Goal: Check status: Check status

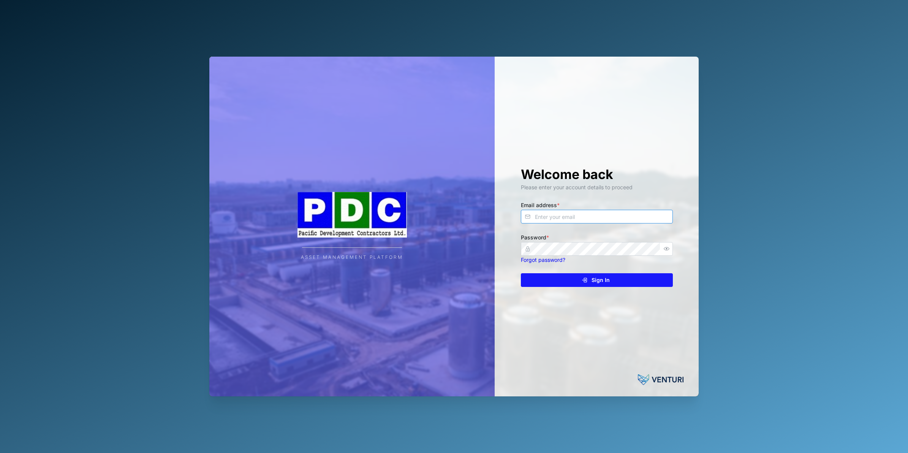
type input "[PERSON_NAME][EMAIL_ADDRESS][DOMAIN_NAME]"
click at [579, 282] on div "Sign In" at bounding box center [596, 279] width 140 height 13
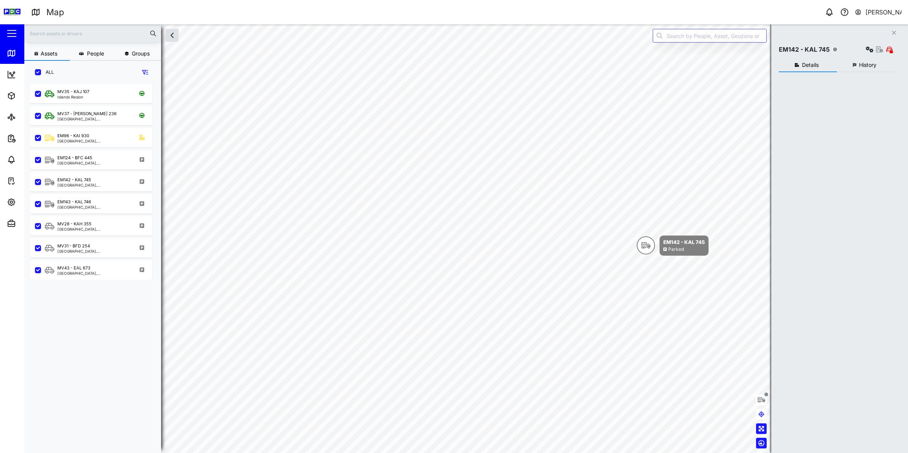
checkbox input "true"
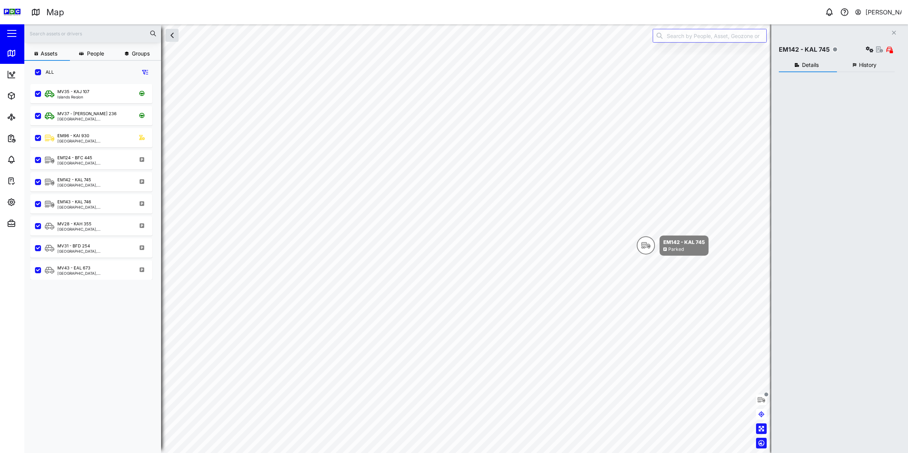
checkbox input "true"
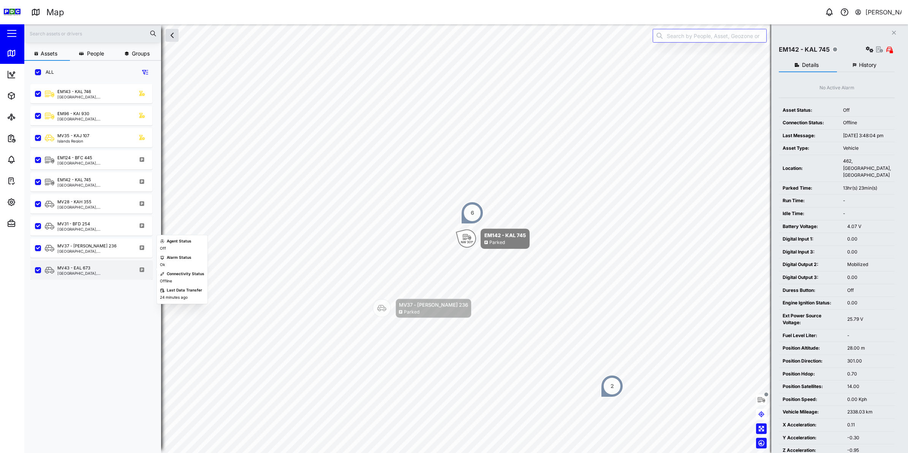
click at [68, 272] on div "[GEOGRAPHIC_DATA], [GEOGRAPHIC_DATA]" at bounding box center [93, 273] width 73 height 4
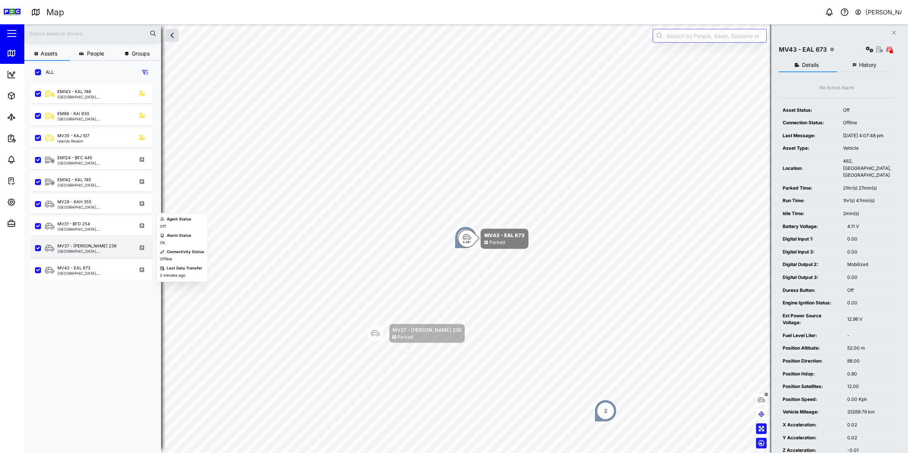
click at [78, 245] on div "MV37 - [PERSON_NAME] 236" at bounding box center [86, 246] width 59 height 6
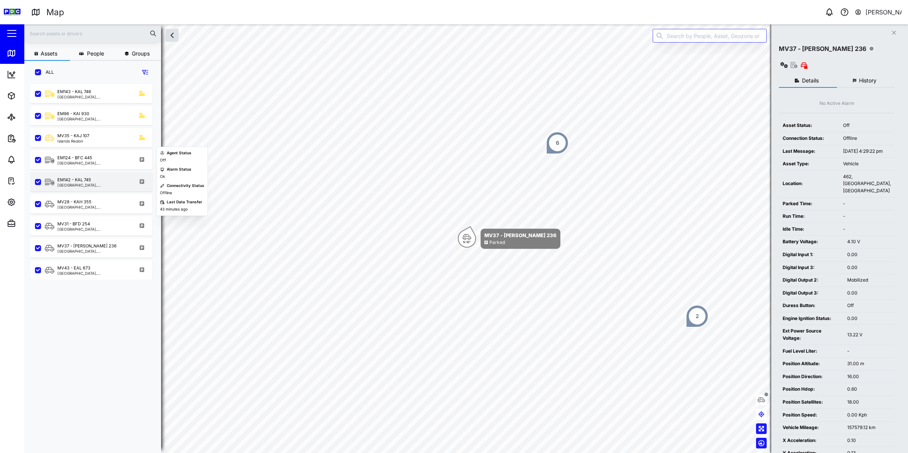
click at [82, 185] on div "[GEOGRAPHIC_DATA], [GEOGRAPHIC_DATA]" at bounding box center [93, 185] width 73 height 4
